Goal: Information Seeking & Learning: Compare options

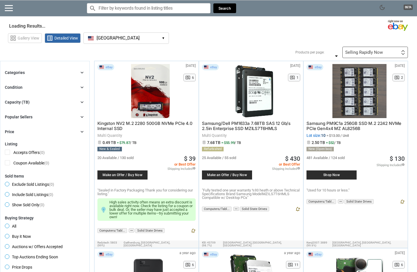
click at [117, 39] on button "[GEOGRAPHIC_DATA] [GEOGRAPHIC_DATA] ▾" at bounding box center [125, 37] width 85 height 11
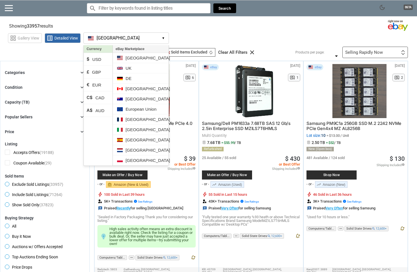
click at [197, 37] on div "grid_view Gallery View list_alt Detailed View [GEOGRAPHIC_DATA] [GEOGRAPHIC_DAT…" at bounding box center [212, 37] width 409 height 13
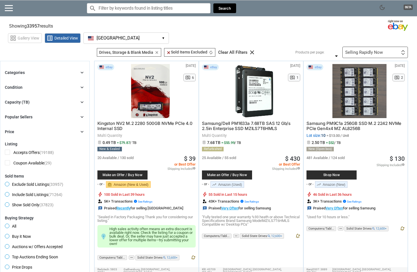
click at [66, 100] on div "Capacity (TB) chevron_right" at bounding box center [45, 102] width 80 height 7
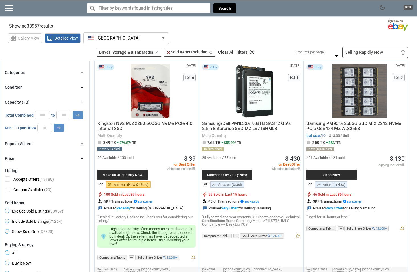
click at [66, 100] on div "Capacity (TB) chevron_right" at bounding box center [45, 102] width 80 height 7
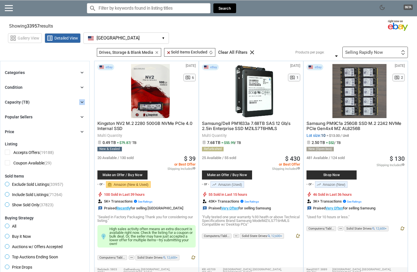
click at [66, 100] on div "Capacity (TB) chevron_right" at bounding box center [45, 102] width 80 height 7
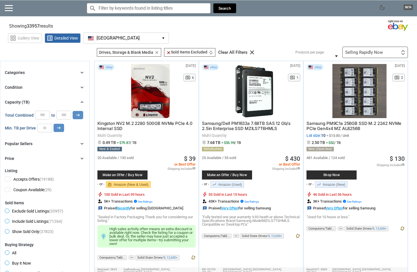
drag, startPoint x: 66, startPoint y: 100, endPoint x: 50, endPoint y: 101, distance: 15.7
click at [50, 101] on div "Capacity (TB) chevron_right" at bounding box center [45, 102] width 80 height 7
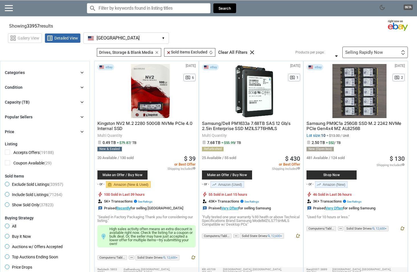
click at [350, 50] on div "Selling Rapidly Now" at bounding box center [364, 52] width 38 height 4
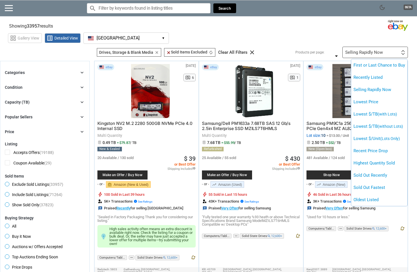
click at [293, 34] on div at bounding box center [208, 136] width 417 height 272
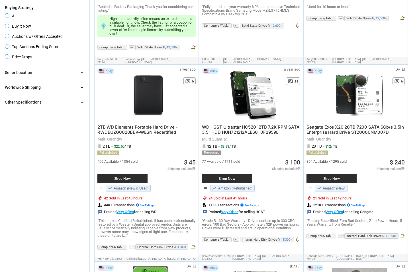
scroll to position [228, 0]
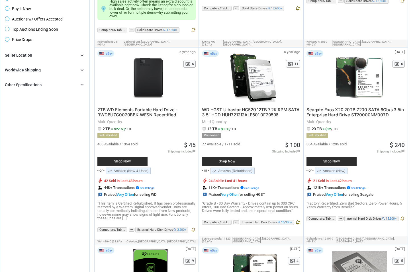
click at [246, 109] on span "WD HGST Ultrastar HC520 12TB 7.2K RPM SATA 3.5" HDD HUH721212ALE601 0F29596" at bounding box center [251, 112] width 98 height 11
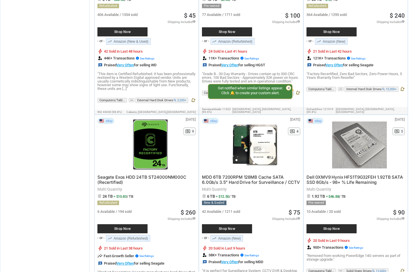
scroll to position [370, 0]
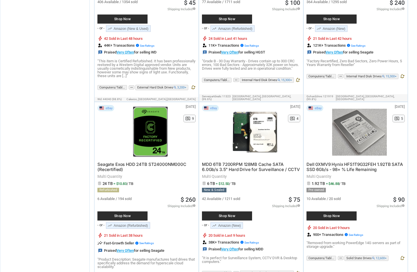
click at [143, 137] on div at bounding box center [150, 132] width 55 height 54
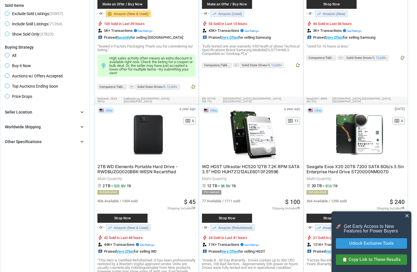
scroll to position [0, 0]
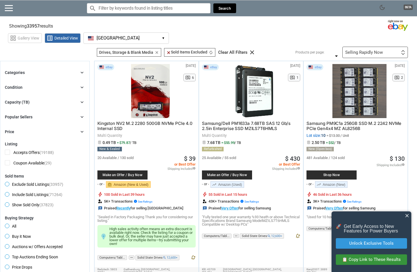
click at [369, 51] on div "Selling Rapidly Now" at bounding box center [364, 52] width 38 height 4
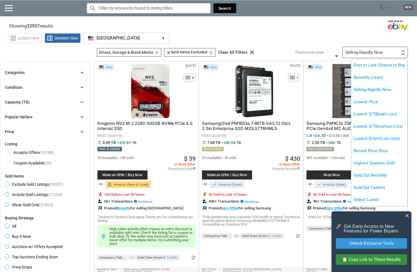
click at [300, 40] on div at bounding box center [208, 136] width 417 height 272
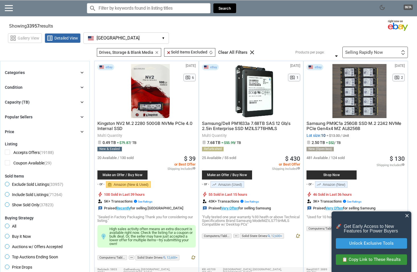
click at [405, 216] on span "close" at bounding box center [407, 216] width 6 height 6
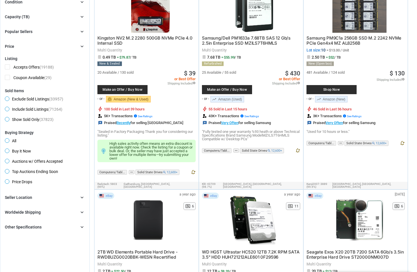
scroll to position [142, 0]
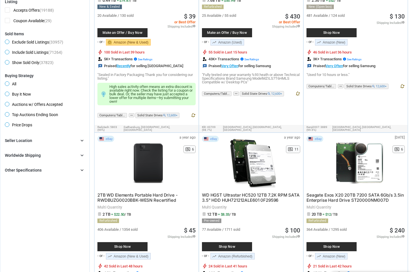
click at [35, 155] on div "Worldwide Shipping" at bounding box center [23, 156] width 36 height 6
click at [8, 165] on span "Ships to Other Countries (25918)" at bounding box center [38, 167] width 66 height 7
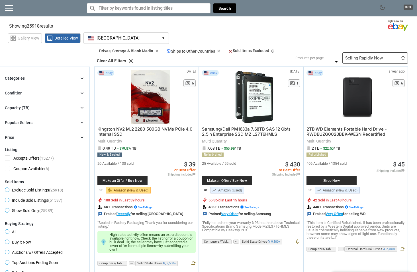
click at [374, 60] on div "Selling Rapidly Now" at bounding box center [364, 58] width 38 height 4
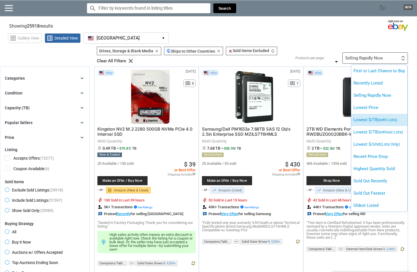
click at [371, 120] on li "Lowest $/TB (with Lots)" at bounding box center [379, 120] width 56 height 12
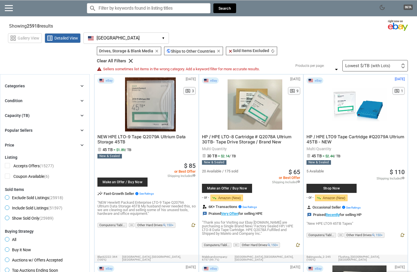
click at [63, 144] on div "Price chevron_right" at bounding box center [45, 145] width 80 height 7
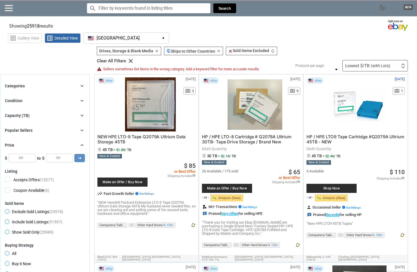
click at [63, 144] on div "Price chevron_right" at bounding box center [45, 145] width 80 height 7
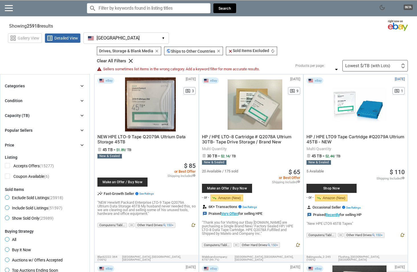
click at [63, 116] on div "Capacity (TB) chevron_right" at bounding box center [45, 115] width 80 height 7
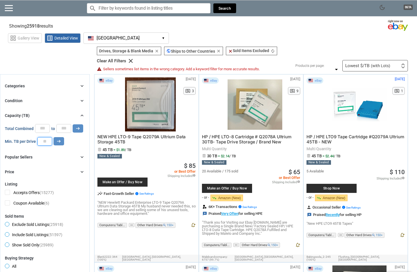
click at [46, 143] on input "number" at bounding box center [44, 141] width 15 height 9
type input "*"
click at [60, 142] on icon "arrow_right_alt" at bounding box center [58, 141] width 5 height 5
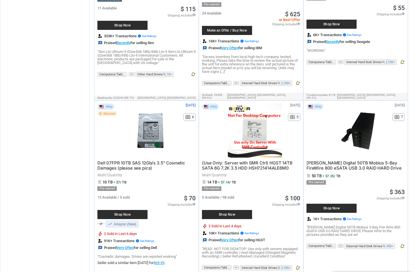
scroll to position [1053, 0]
